Goal: Transaction & Acquisition: Purchase product/service

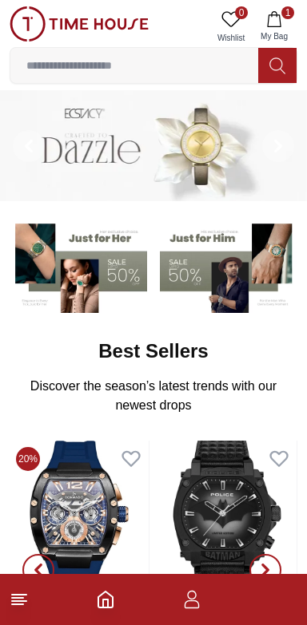
click at [279, 30] on button "1 My Bag" at bounding box center [274, 26] width 46 height 41
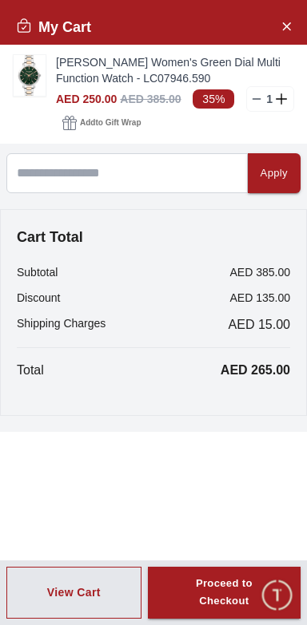
click at [229, 590] on div "Proceed to Checkout" at bounding box center [223, 593] width 95 height 37
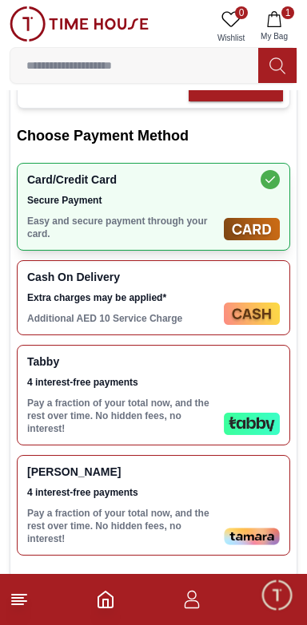
scroll to position [444, 0]
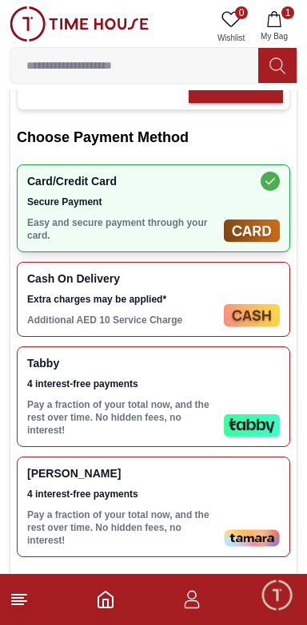
click at [274, 304] on img at bounding box center [252, 315] width 56 height 22
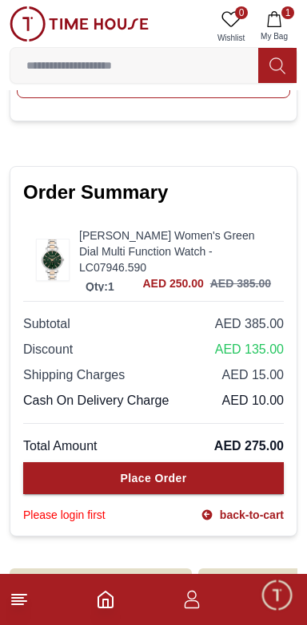
scroll to position [951, 0]
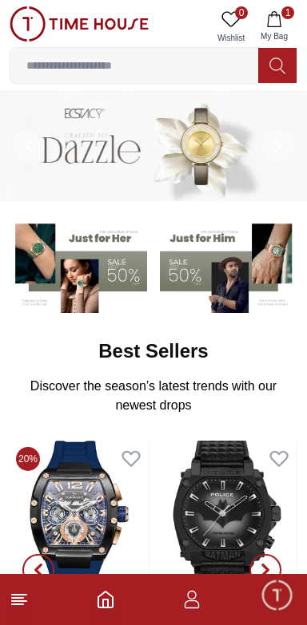
click at [245, 623] on footer "1" at bounding box center [153, 599] width 307 height 51
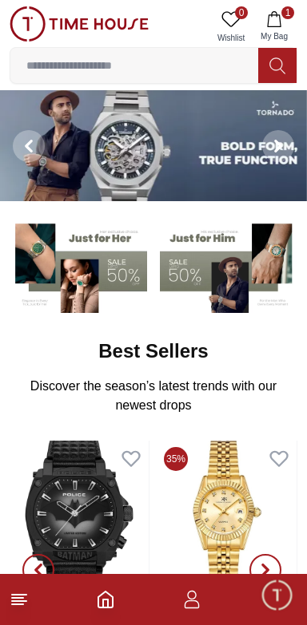
click at [237, 608] on footer "1" at bounding box center [153, 599] width 307 height 51
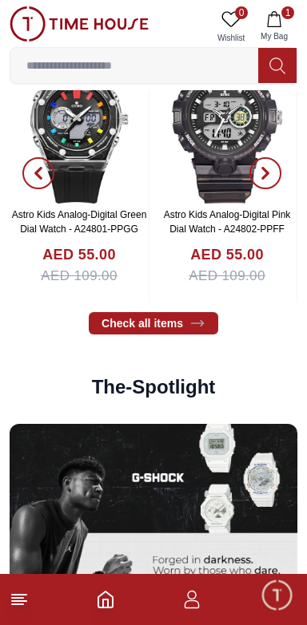
scroll to position [2273, 0]
